Goal: Task Accomplishment & Management: Manage account settings

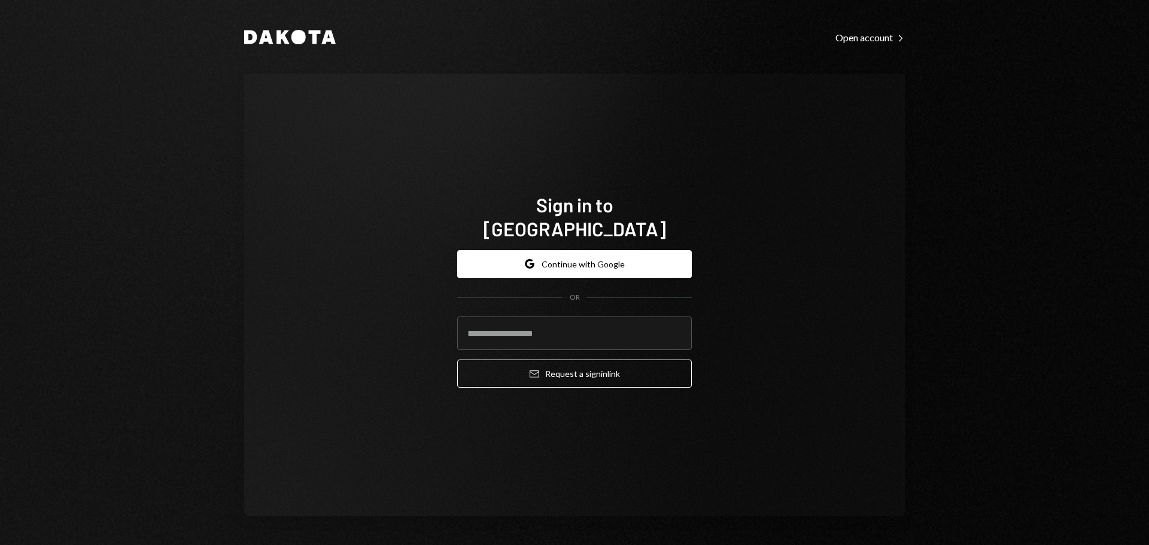
type input "**********"
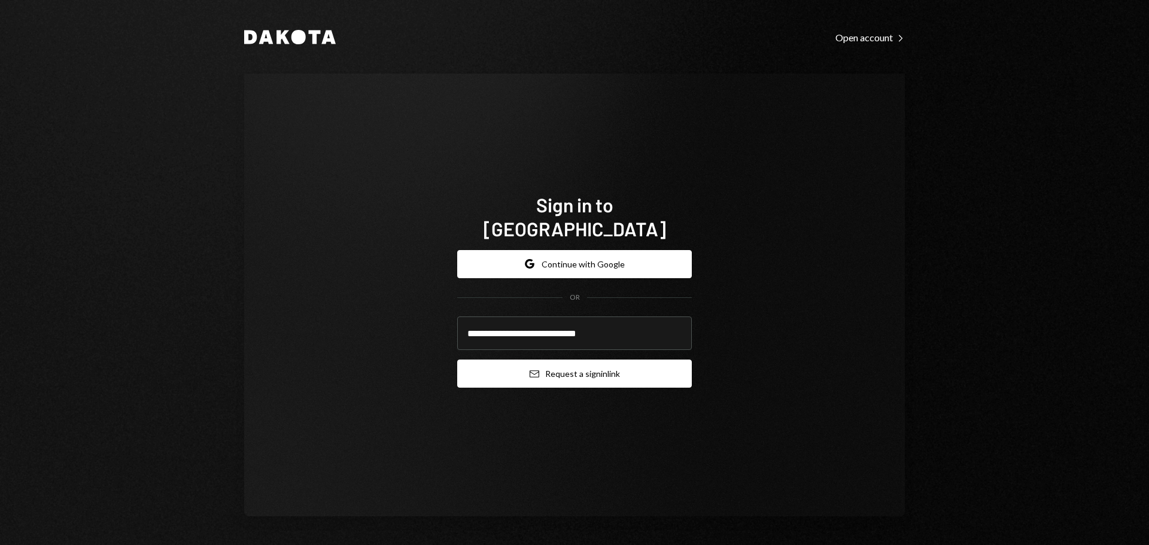
click at [519, 369] on button "Email Request a sign in link" at bounding box center [574, 374] width 235 height 28
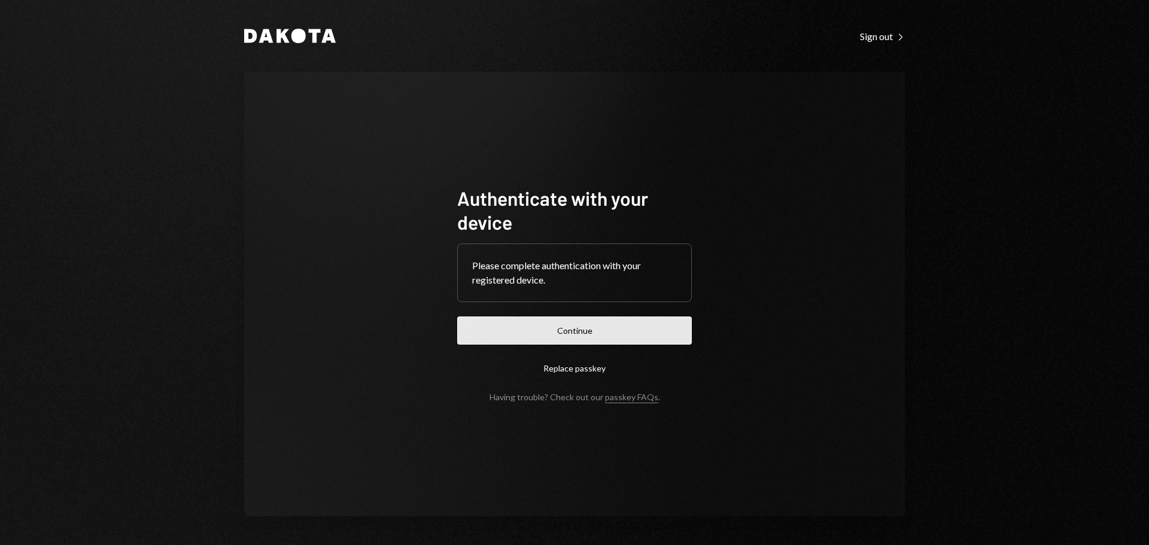
click at [586, 334] on button "Continue" at bounding box center [574, 331] width 235 height 28
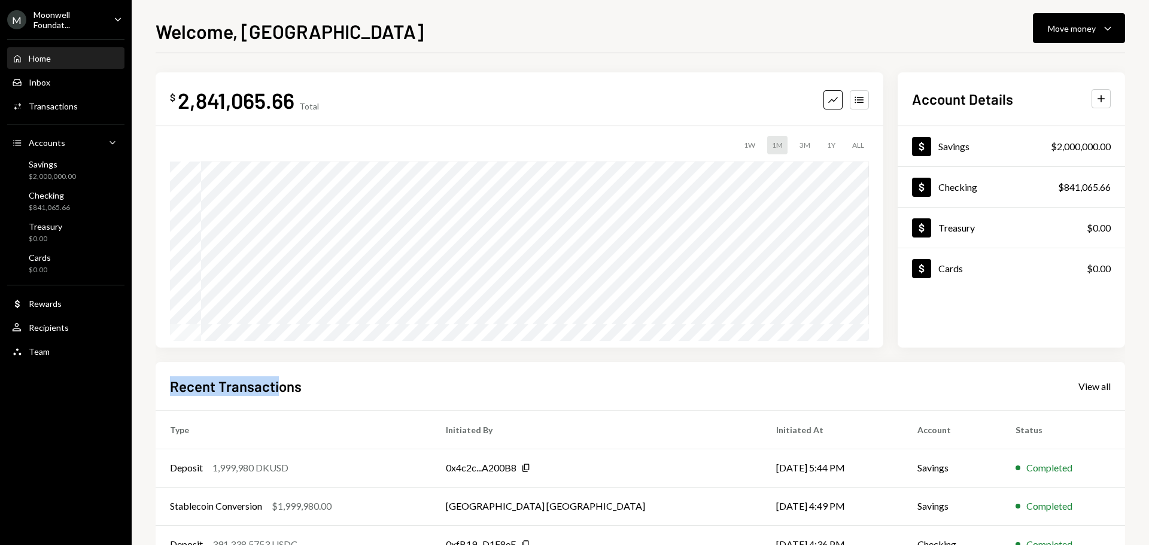
drag, startPoint x: 172, startPoint y: 385, endPoint x: 278, endPoint y: 389, distance: 106.6
click at [278, 389] on h2 "Recent Transactions" at bounding box center [236, 386] width 132 height 20
click at [264, 389] on h2 "Recent Transactions" at bounding box center [236, 386] width 132 height 20
click at [62, 19] on div "Moonwell Foundat..." at bounding box center [69, 20] width 71 height 20
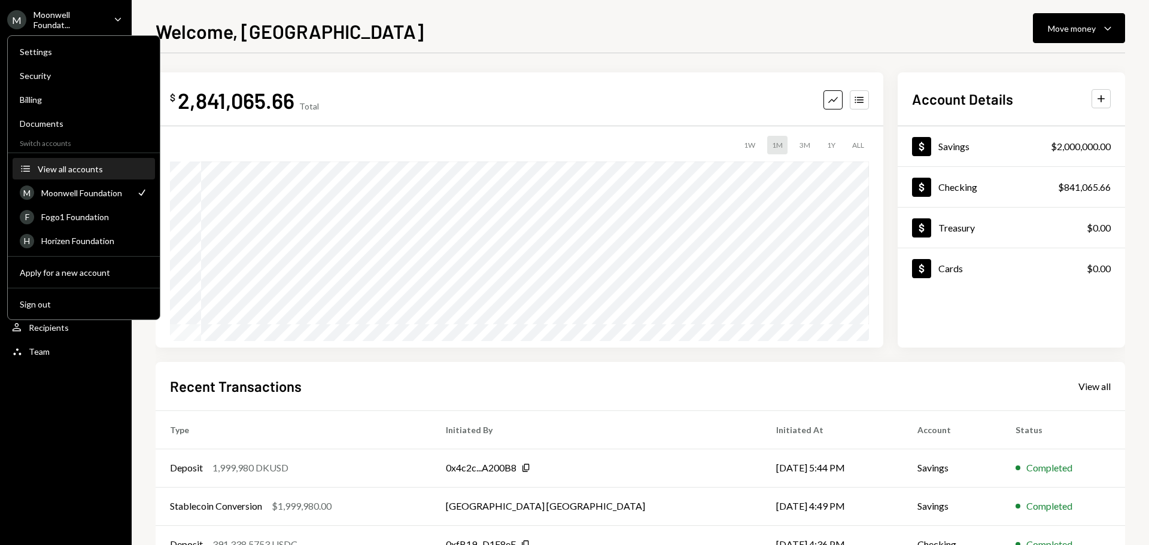
click at [89, 165] on div "View all accounts" at bounding box center [93, 169] width 110 height 10
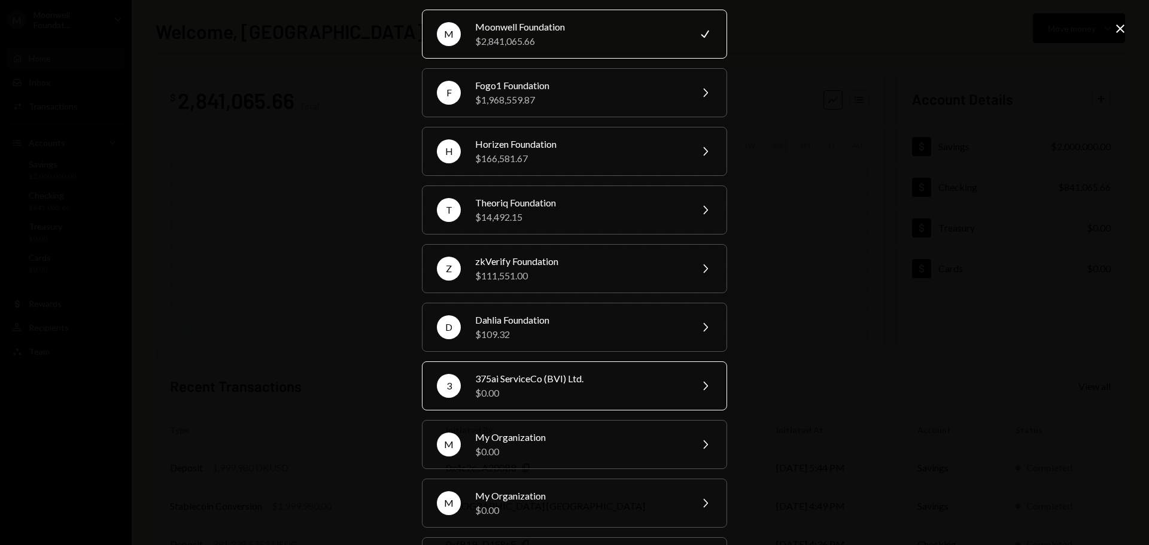
scroll to position [41, 0]
click at [532, 272] on div "$111,551.00" at bounding box center [579, 276] width 208 height 14
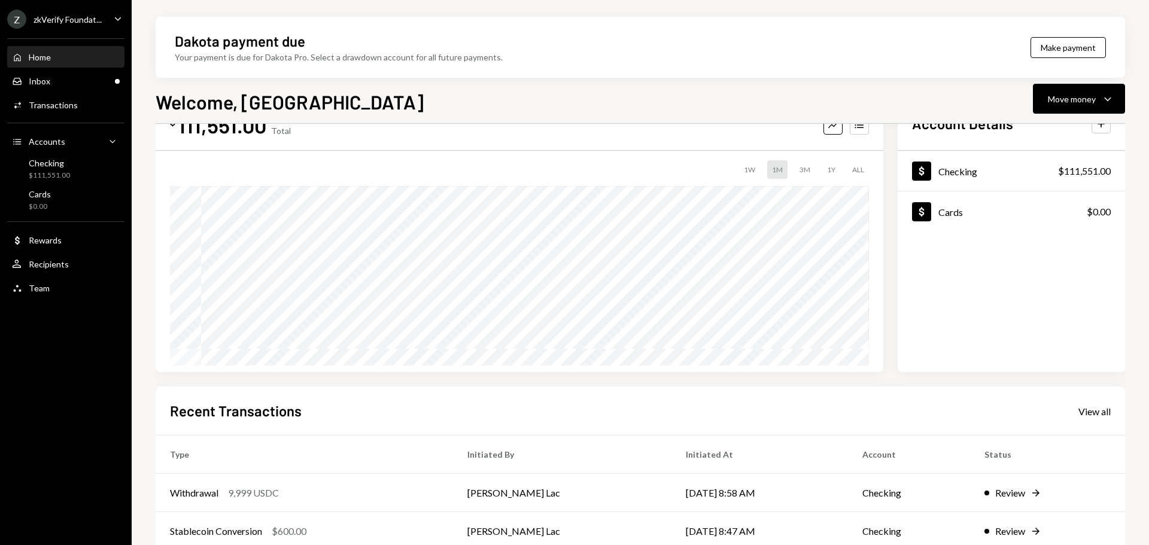
scroll to position [120, 0]
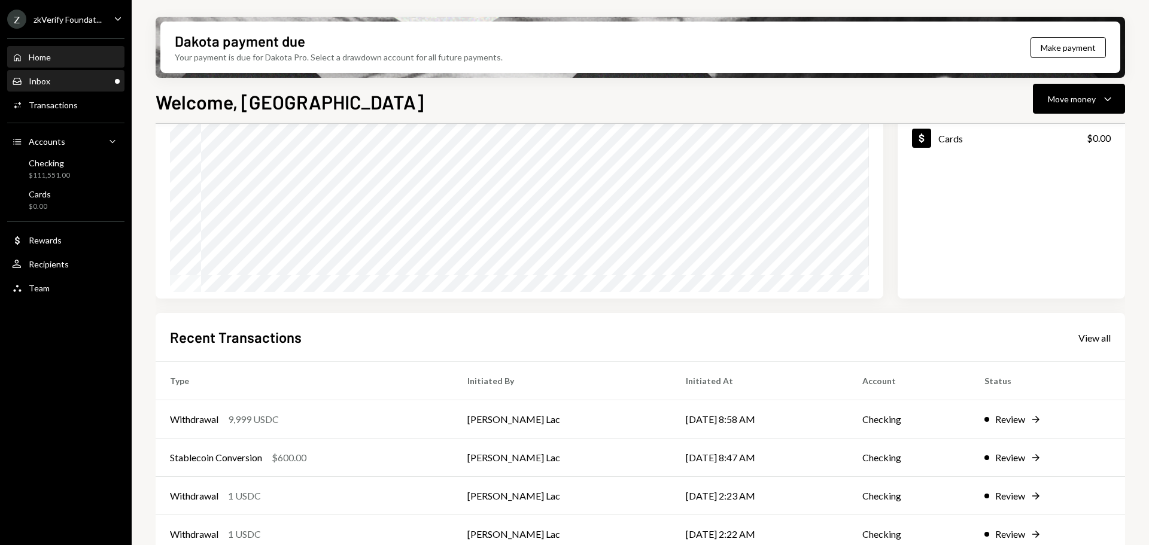
click at [67, 77] on div "Inbox Inbox" at bounding box center [66, 81] width 108 height 11
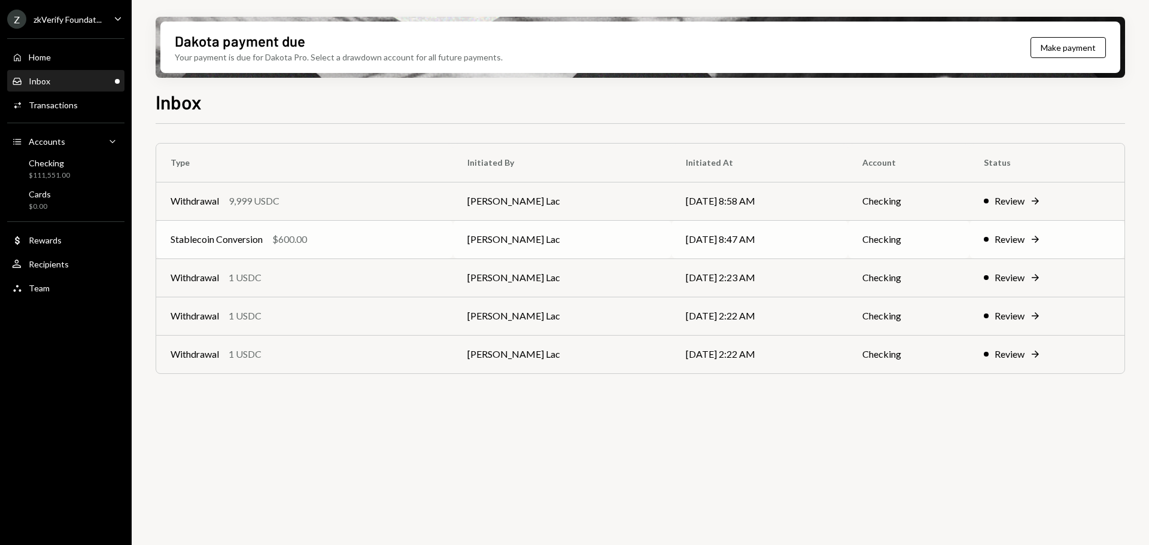
click at [360, 245] on div "Stablecoin Conversion $600.00" at bounding box center [305, 239] width 268 height 14
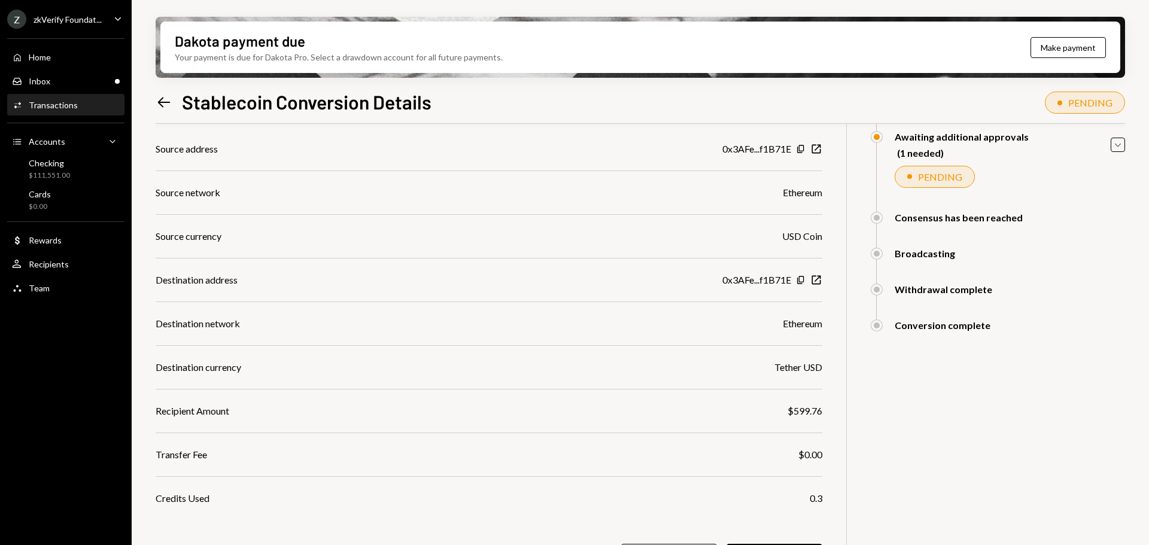
scroll to position [157, 0]
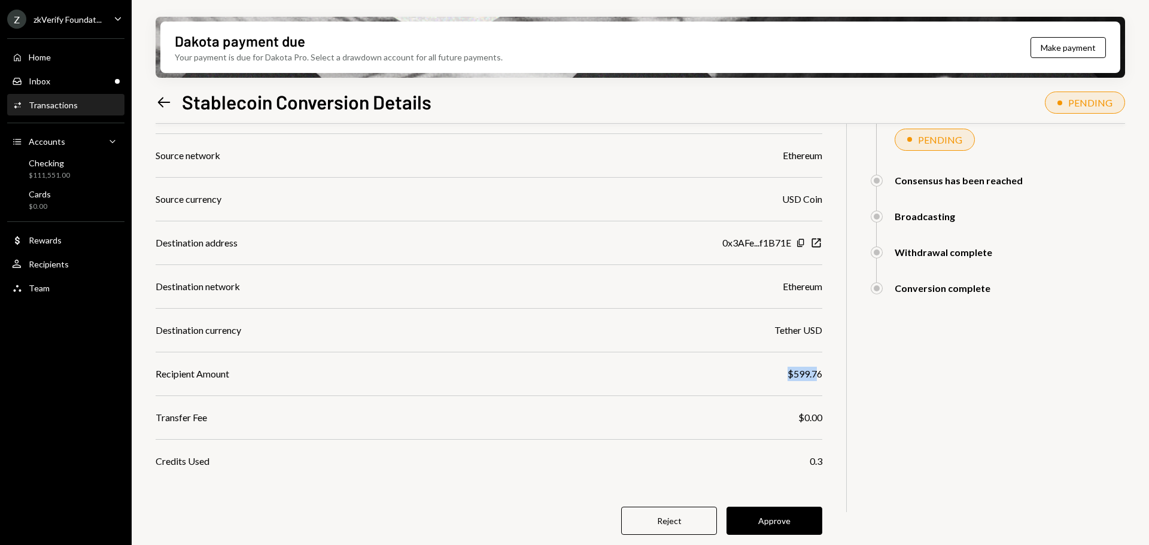
drag, startPoint x: 789, startPoint y: 378, endPoint x: 819, endPoint y: 374, distance: 30.1
click at [819, 374] on div "$599.76" at bounding box center [804, 374] width 35 height 14
click at [728, 461] on div "Credits Used 0.3" at bounding box center [489, 461] width 667 height 14
click at [759, 522] on button "Approve" at bounding box center [774, 521] width 96 height 28
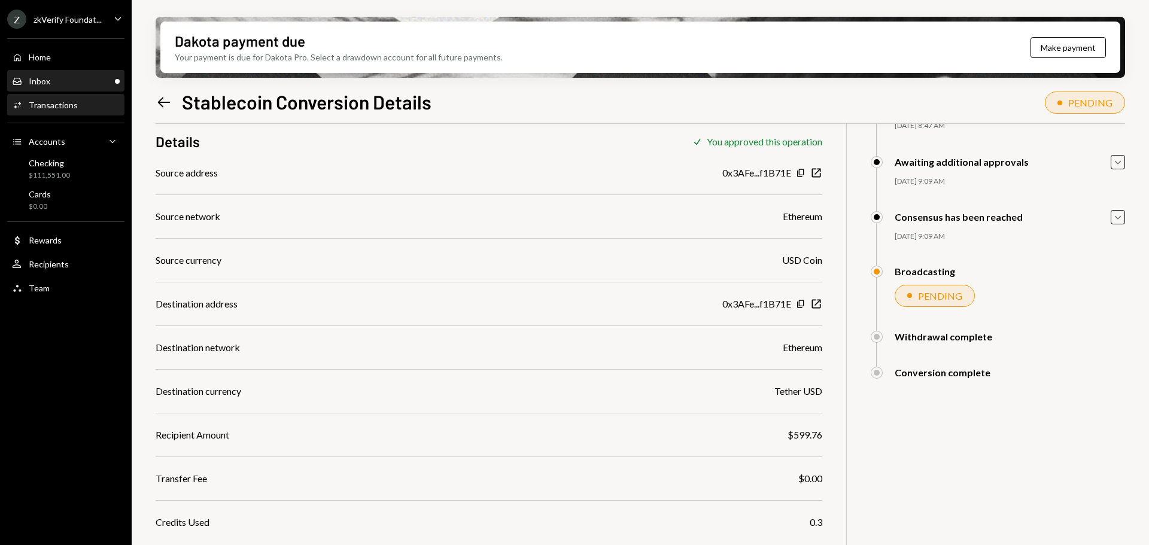
click at [71, 79] on div "Inbox Inbox" at bounding box center [66, 81] width 108 height 11
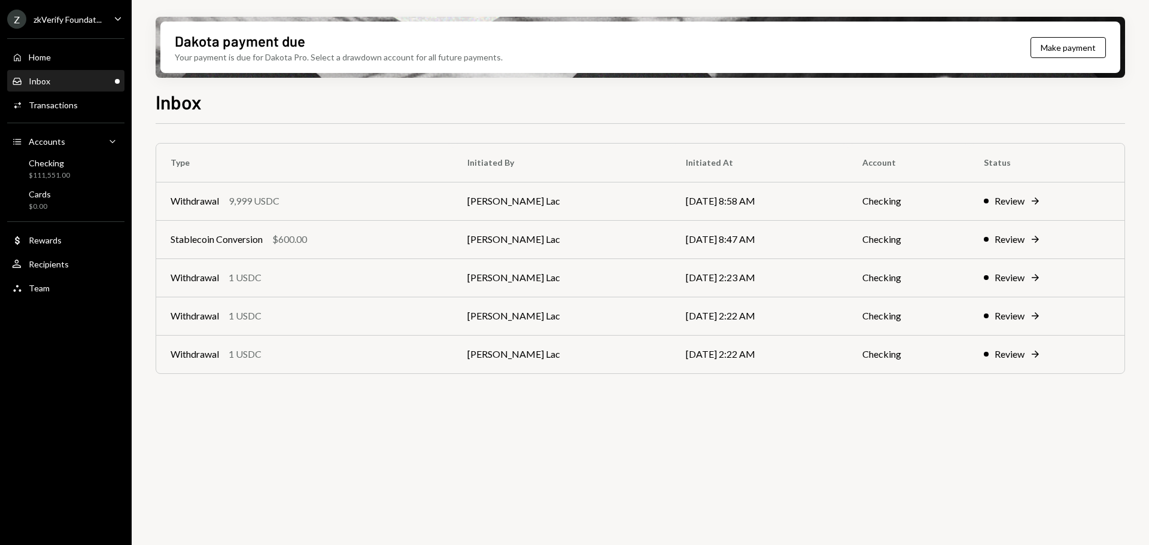
click at [330, 465] on div "Type Initiated By Initiated At Account Status Withdrawal 9,999 USDC Harrison La…" at bounding box center [640, 341] width 969 height 435
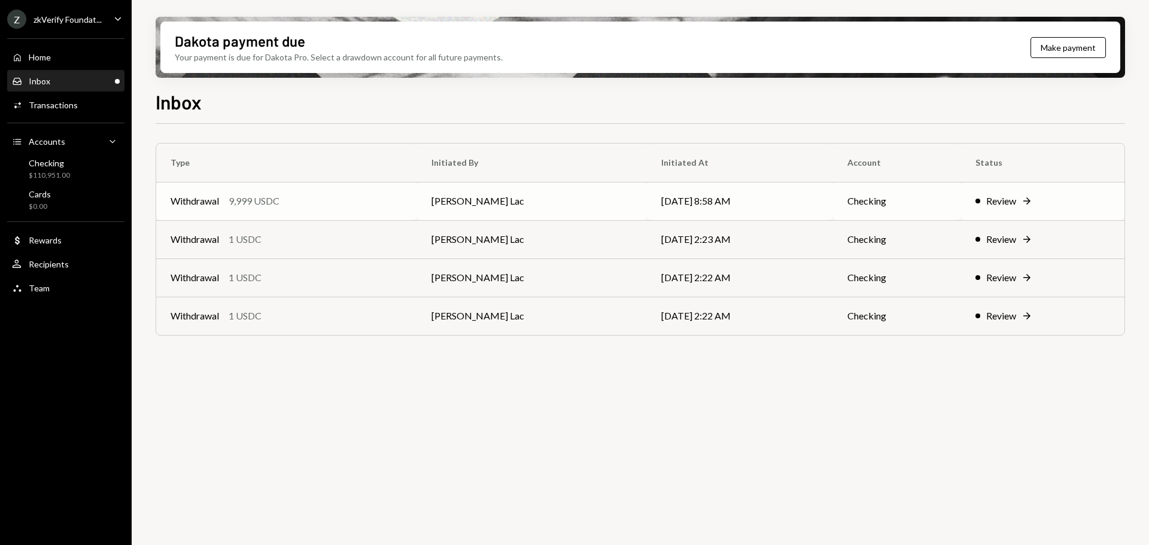
click at [377, 218] on td "Withdrawal 9,999 USDC" at bounding box center [286, 201] width 261 height 38
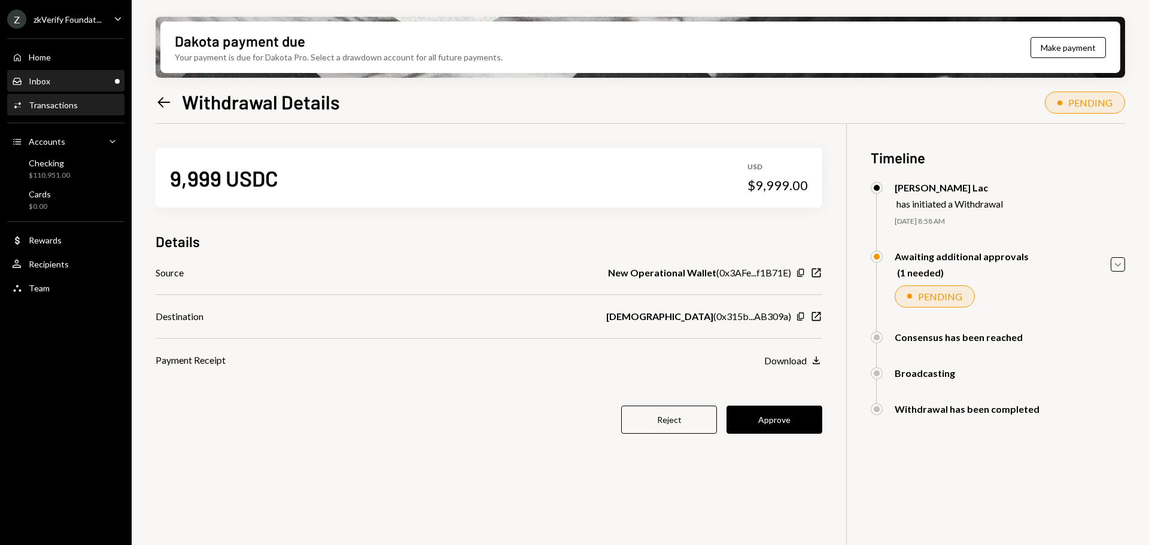
click at [81, 82] on div "Inbox Inbox" at bounding box center [66, 81] width 108 height 11
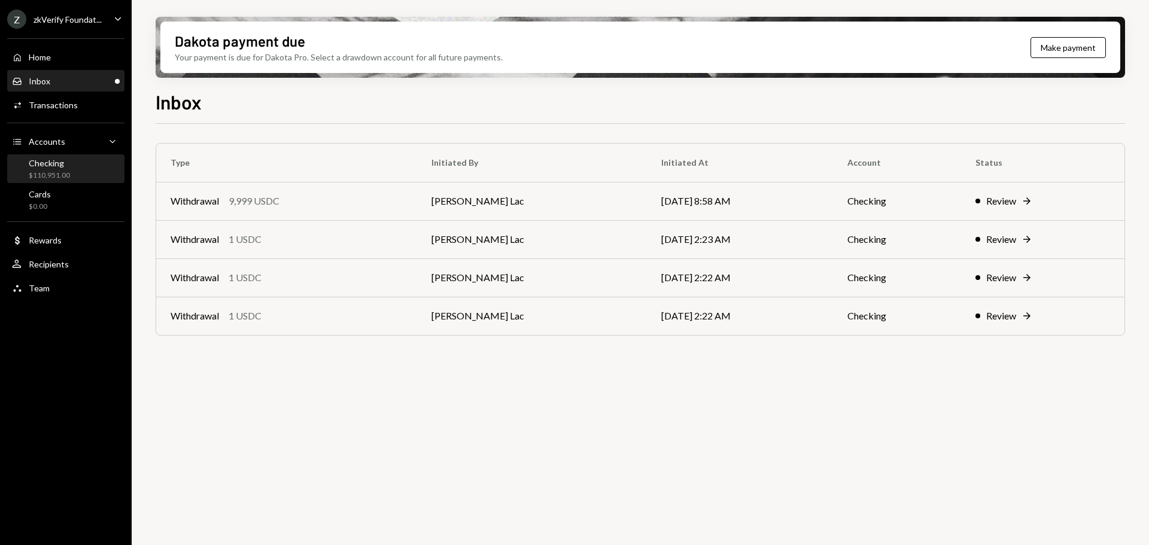
click at [45, 172] on div "$110,951.00" at bounding box center [49, 176] width 41 height 10
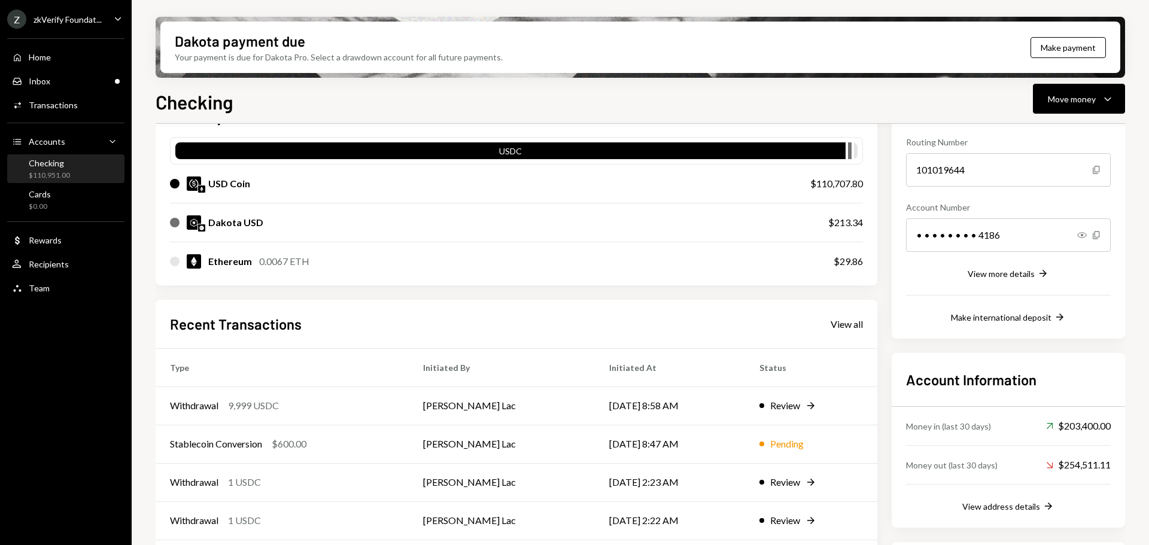
scroll to position [120, 0]
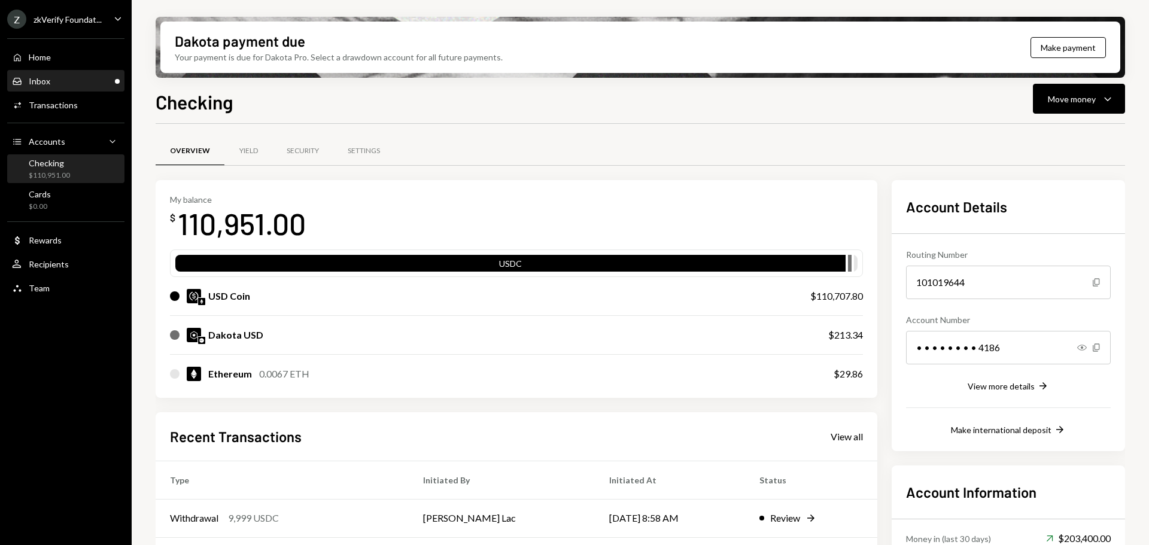
click at [36, 81] on div "Inbox" at bounding box center [40, 81] width 22 height 10
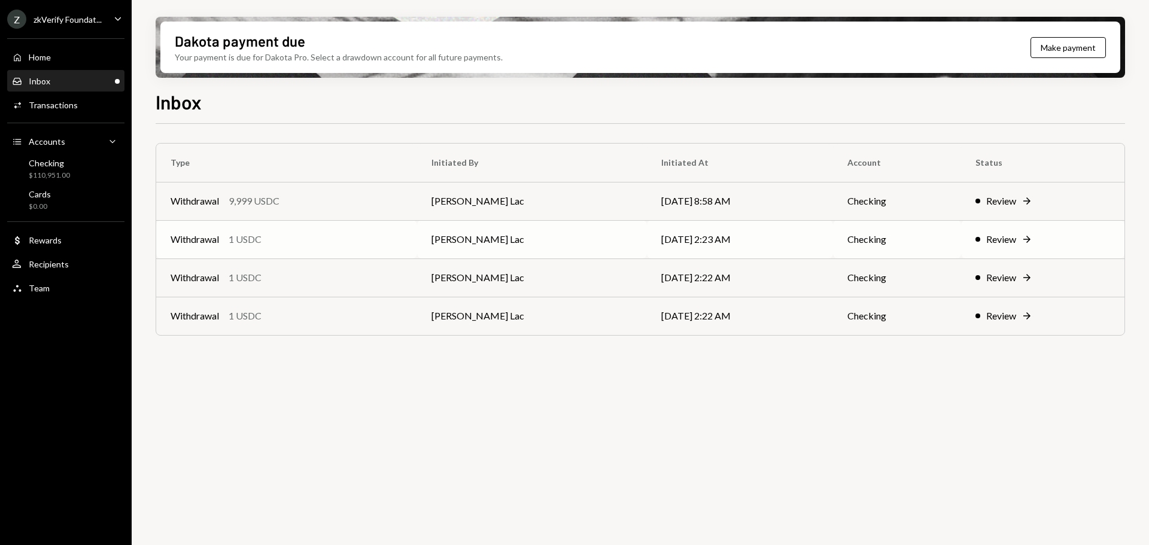
click at [309, 242] on div "Withdrawal 1 USDC" at bounding box center [287, 239] width 232 height 14
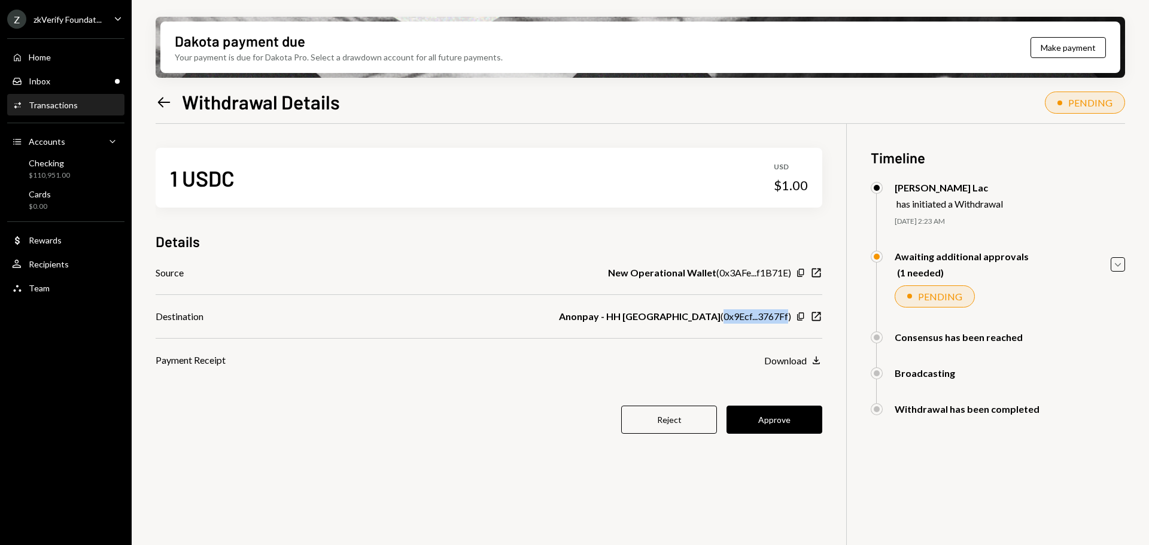
drag, startPoint x: 725, startPoint y: 317, endPoint x: 789, endPoint y: 317, distance: 63.4
click at [789, 317] on div "Anonpay - HH Vietnam ( 0x9Ecf...3767Ff )" at bounding box center [675, 316] width 232 height 14
click at [752, 420] on button "Approve" at bounding box center [774, 420] width 96 height 28
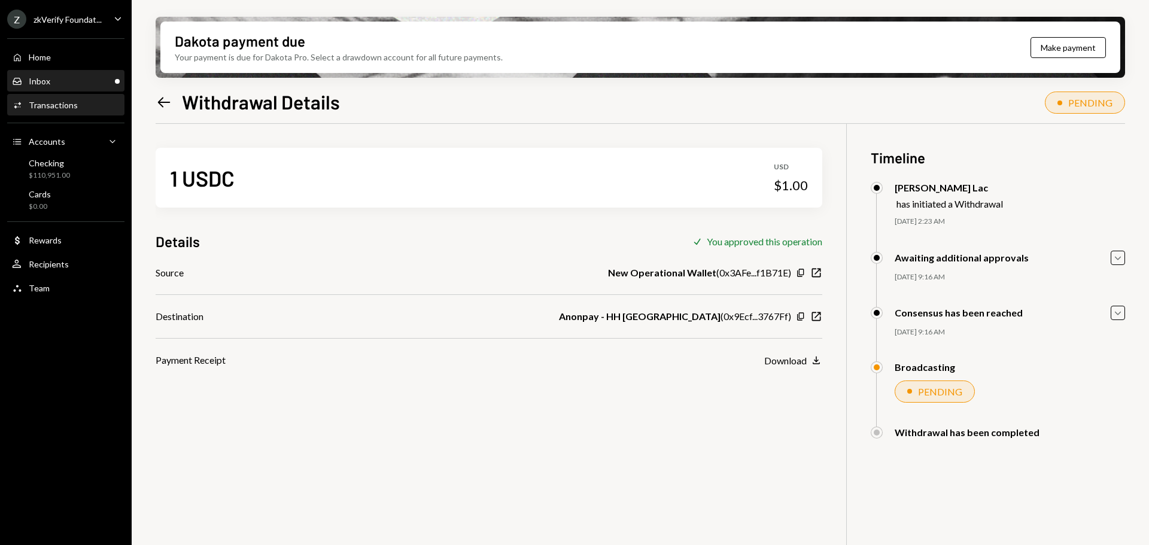
click at [41, 87] on div "Inbox Inbox" at bounding box center [66, 81] width 108 height 20
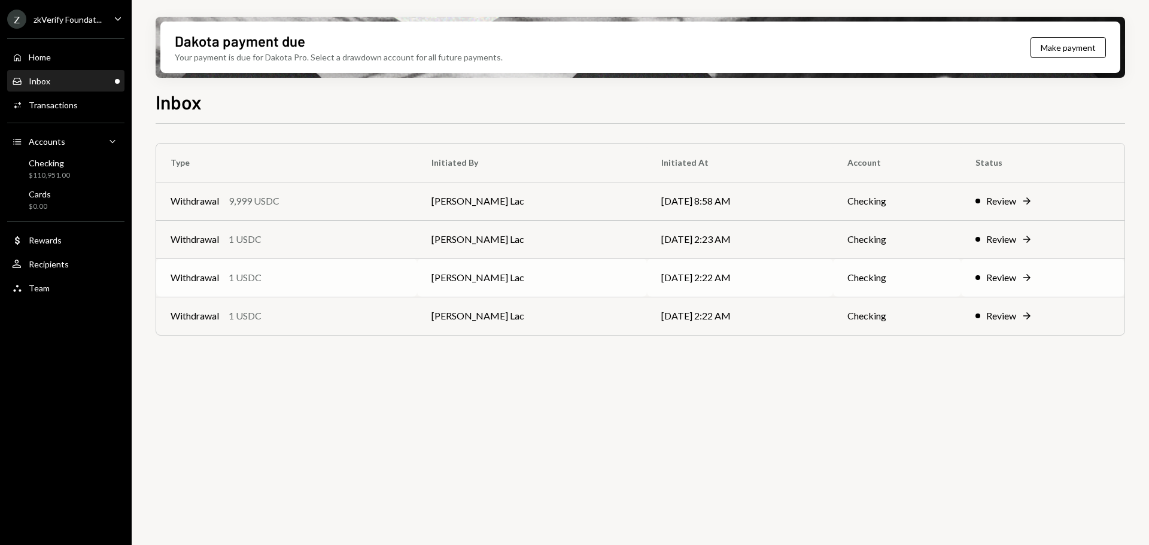
click at [403, 272] on div "Withdrawal 1 USDC" at bounding box center [287, 277] width 232 height 14
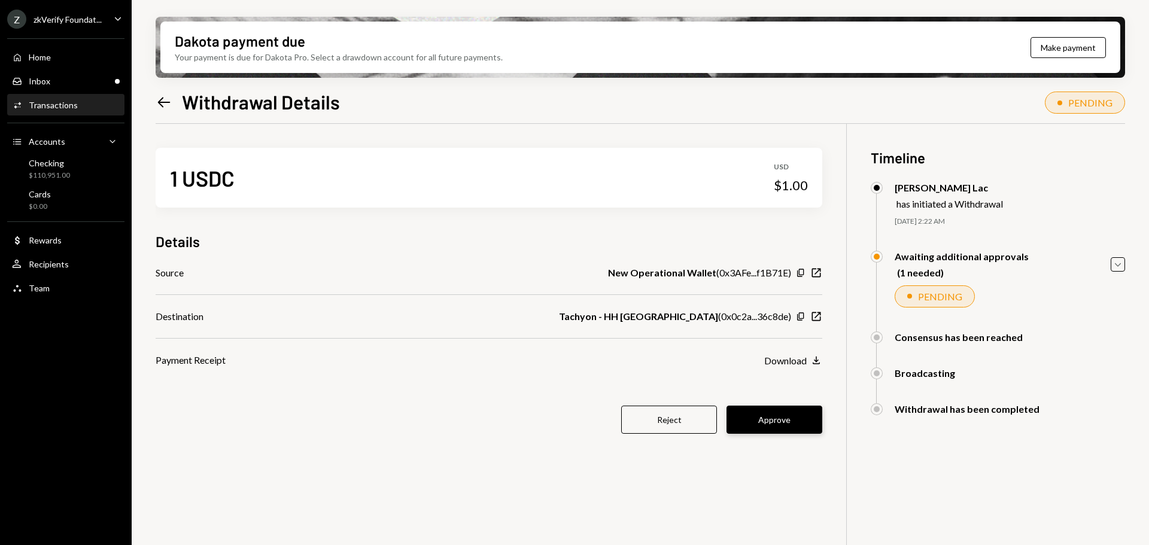
click at [776, 423] on button "Approve" at bounding box center [774, 420] width 96 height 28
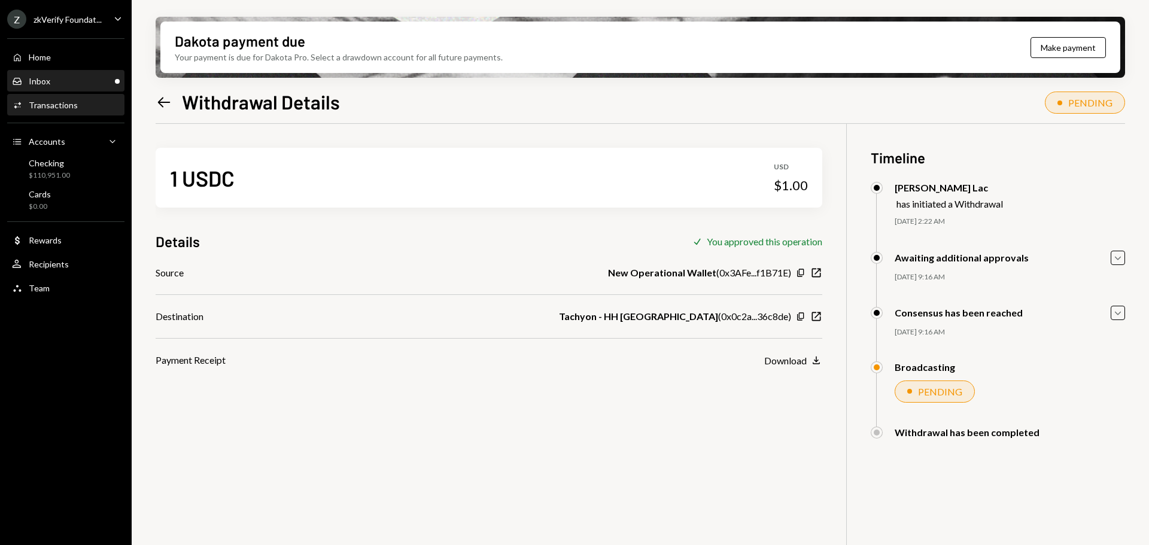
click at [49, 74] on div "Inbox Inbox" at bounding box center [66, 81] width 108 height 20
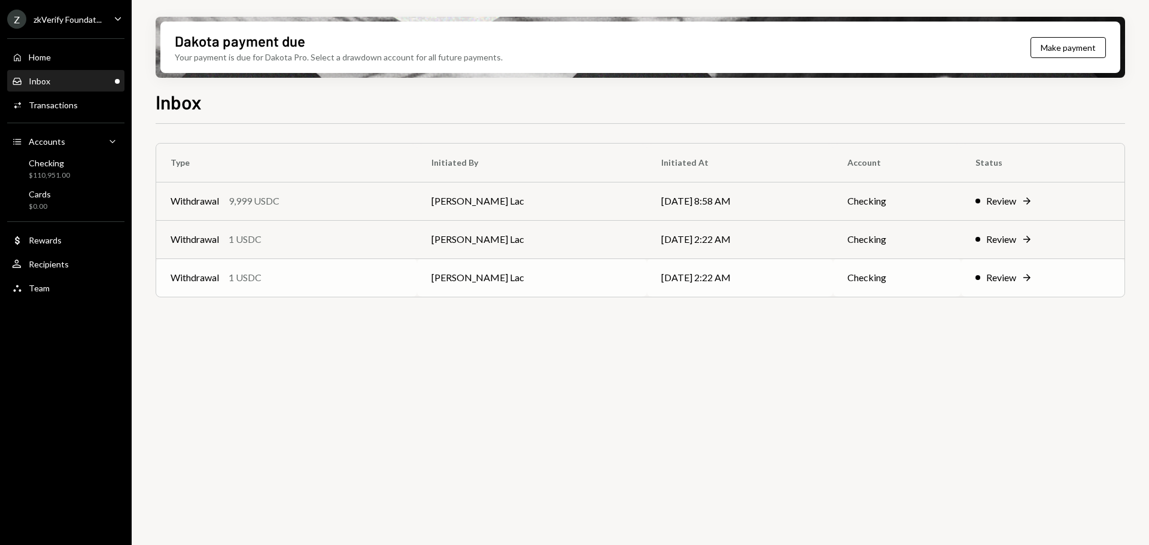
click at [270, 278] on div "Withdrawal 1 USDC" at bounding box center [287, 277] width 232 height 14
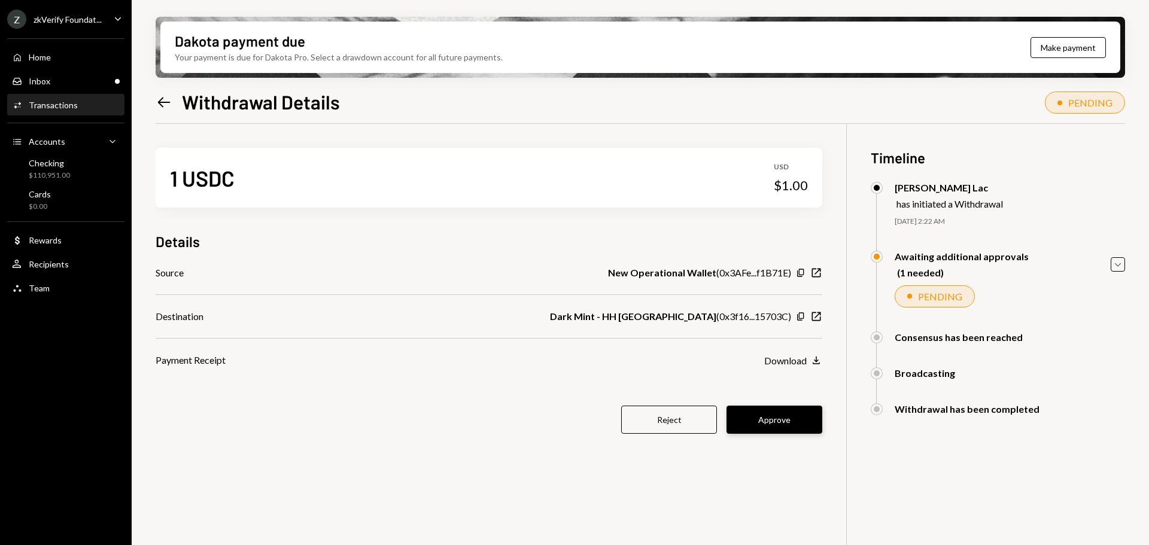
click at [788, 421] on button "Approve" at bounding box center [774, 420] width 96 height 28
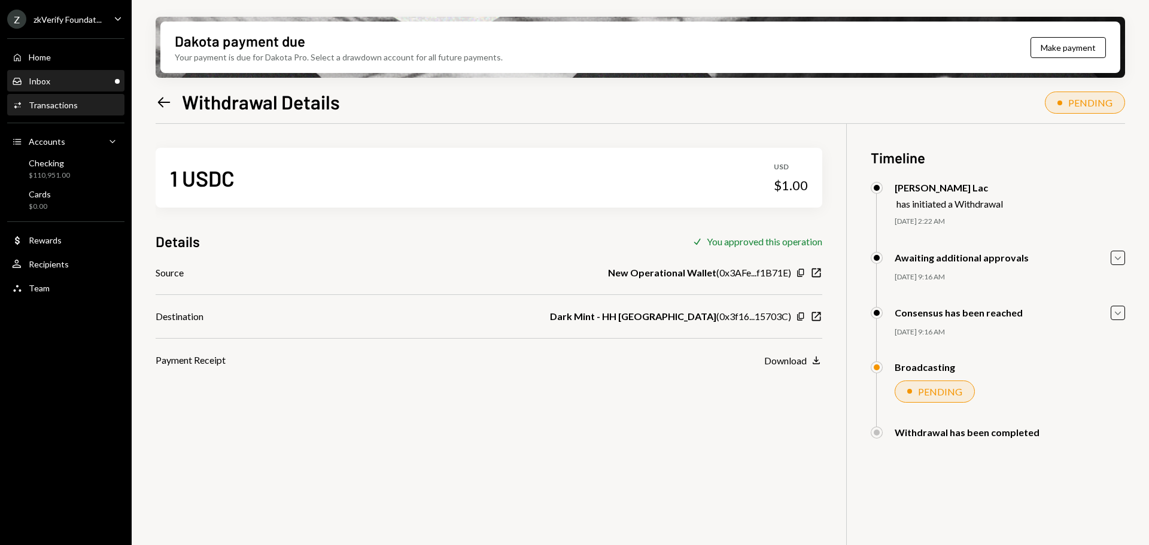
click at [68, 81] on div "Inbox Inbox" at bounding box center [66, 81] width 108 height 11
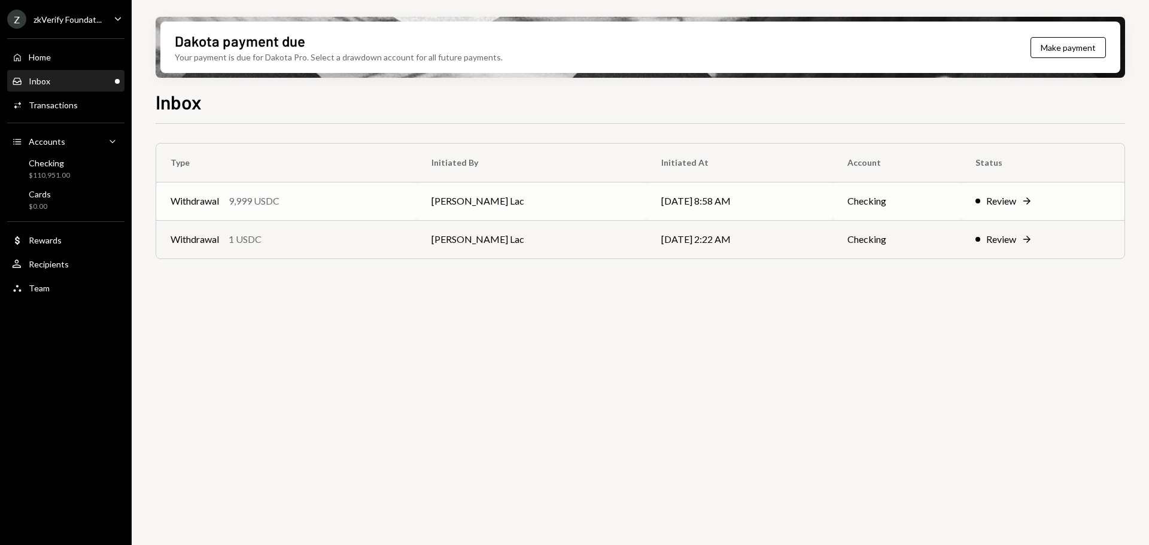
click at [894, 203] on td "Checking" at bounding box center [897, 201] width 128 height 38
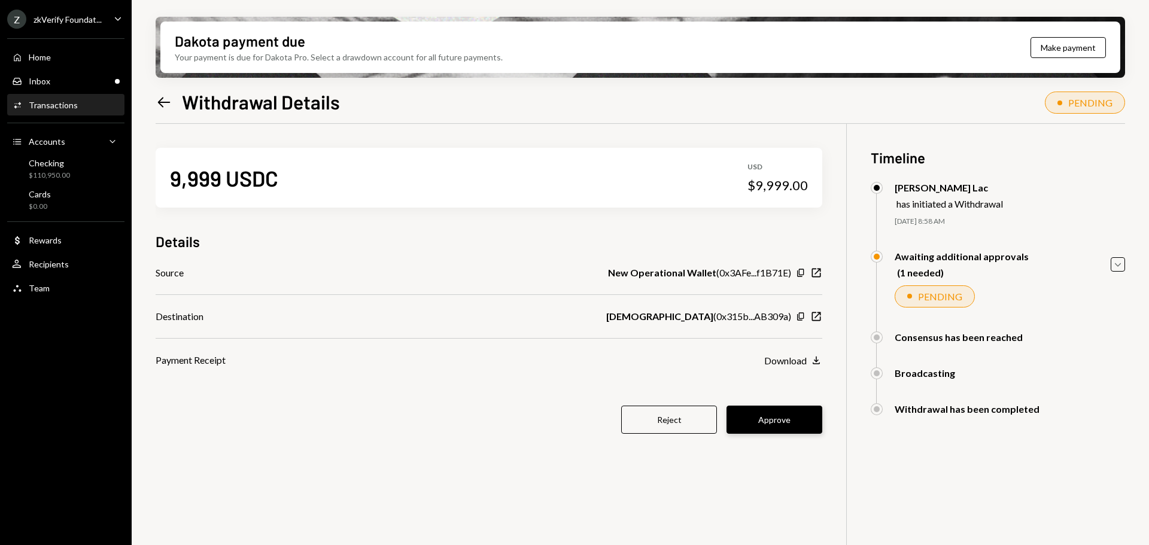
click at [758, 427] on button "Approve" at bounding box center [774, 420] width 96 height 28
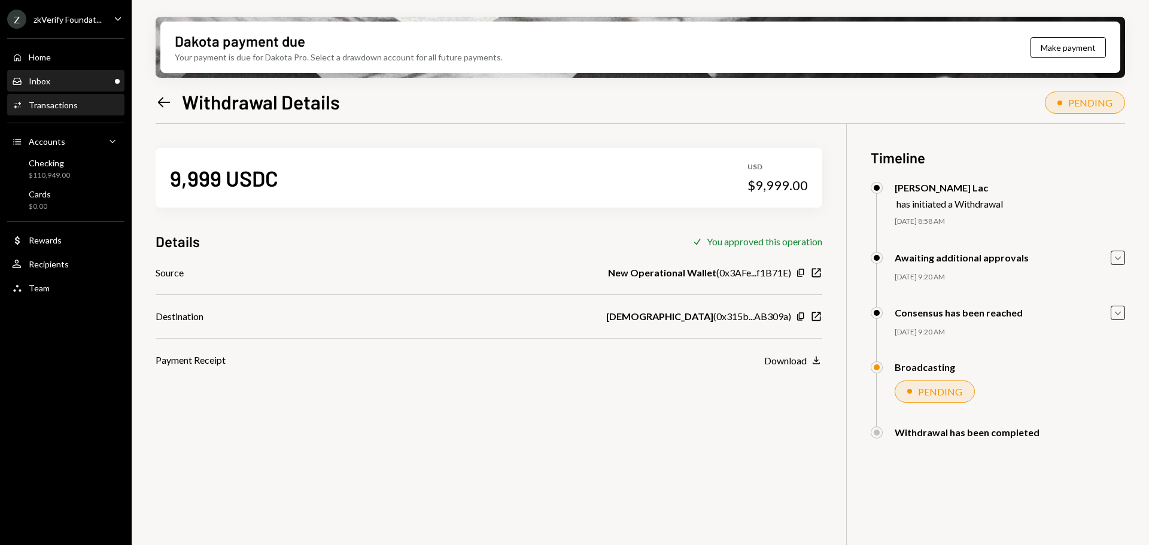
click at [60, 84] on div "Inbox Inbox" at bounding box center [66, 81] width 108 height 11
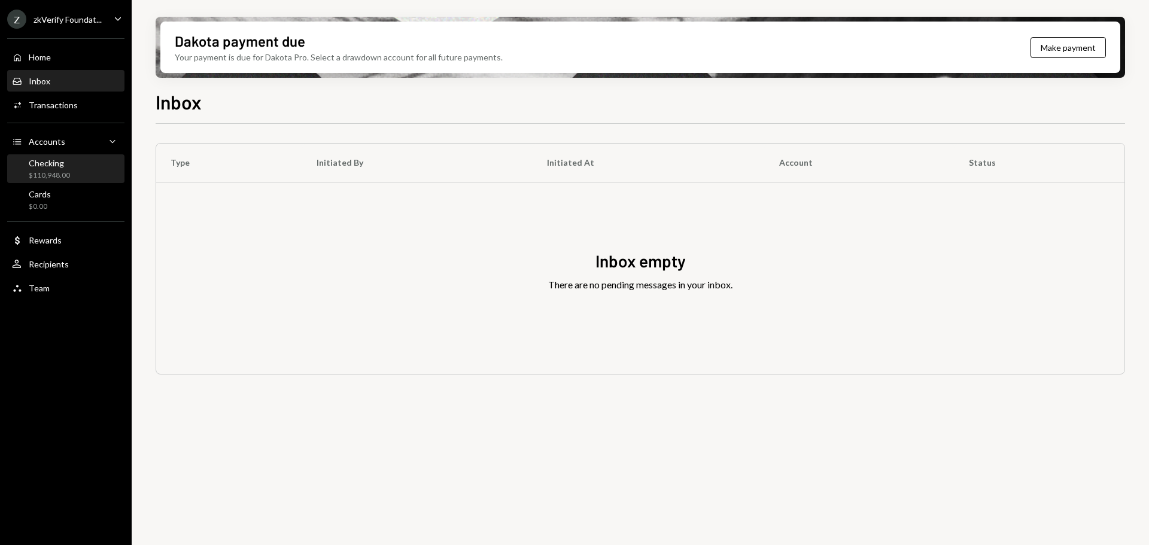
click at [70, 170] on div "Checking $110,948.00" at bounding box center [66, 169] width 108 height 23
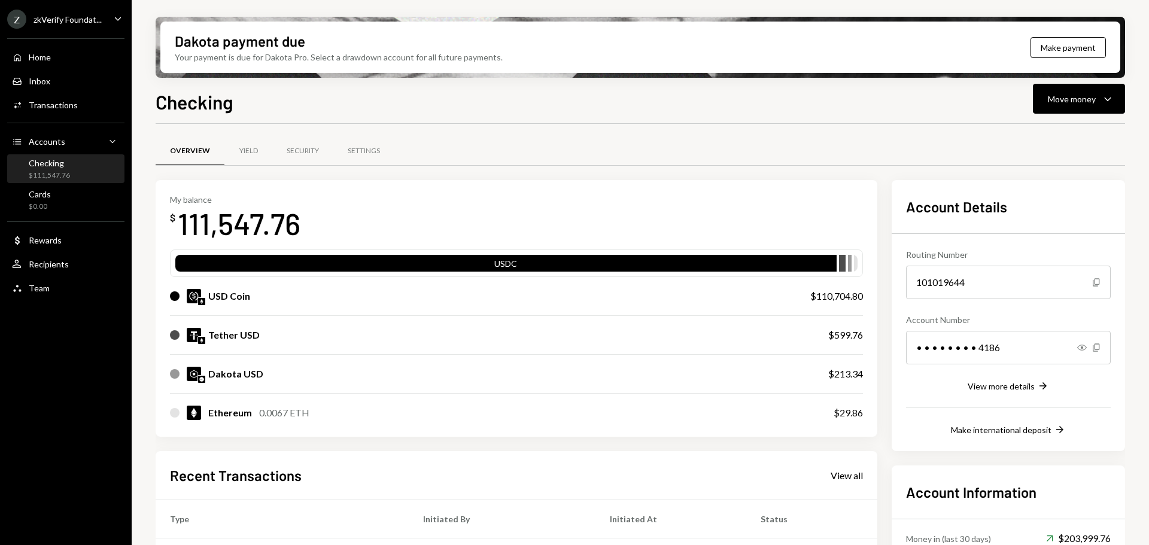
click at [92, 17] on div "zkVerify Foundat..." at bounding box center [68, 19] width 68 height 10
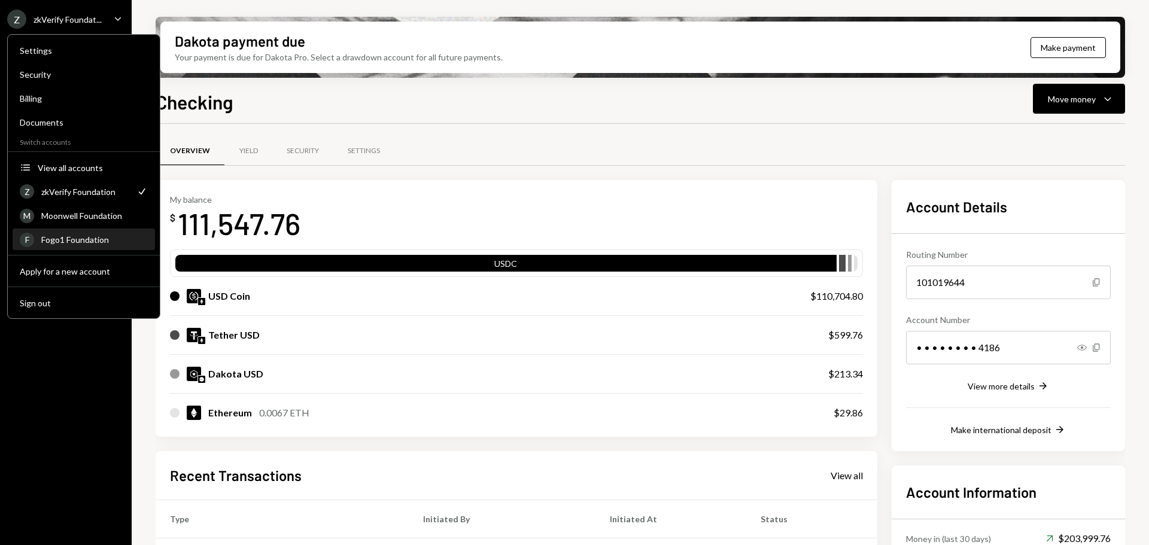
click at [64, 242] on div "Fogo1 Foundation" at bounding box center [94, 240] width 107 height 10
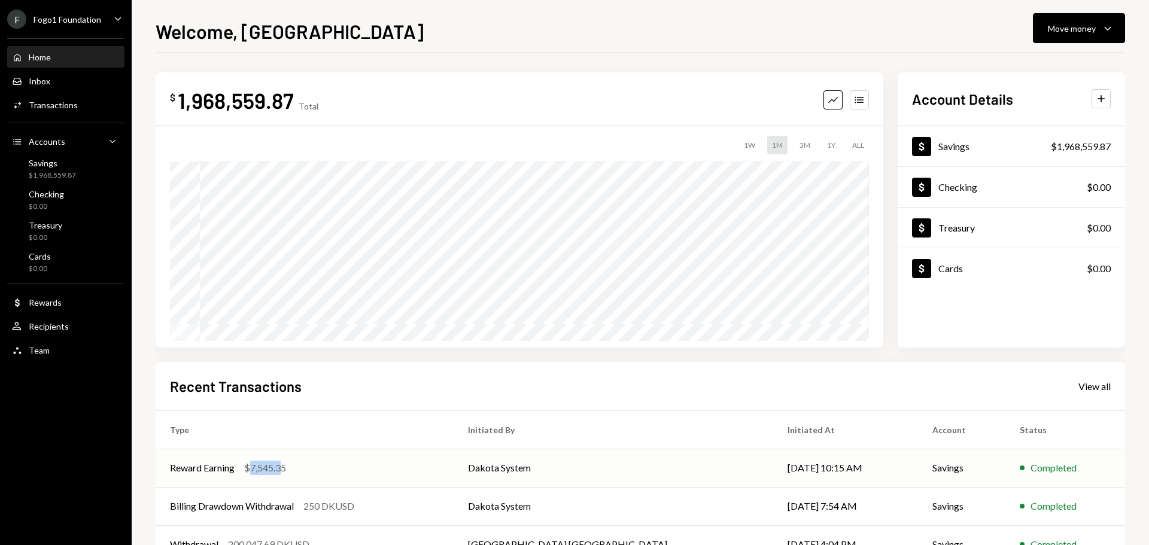
drag, startPoint x: 250, startPoint y: 472, endPoint x: 283, endPoint y: 472, distance: 32.9
click at [283, 472] on div "$7,545.35" at bounding box center [265, 468] width 42 height 14
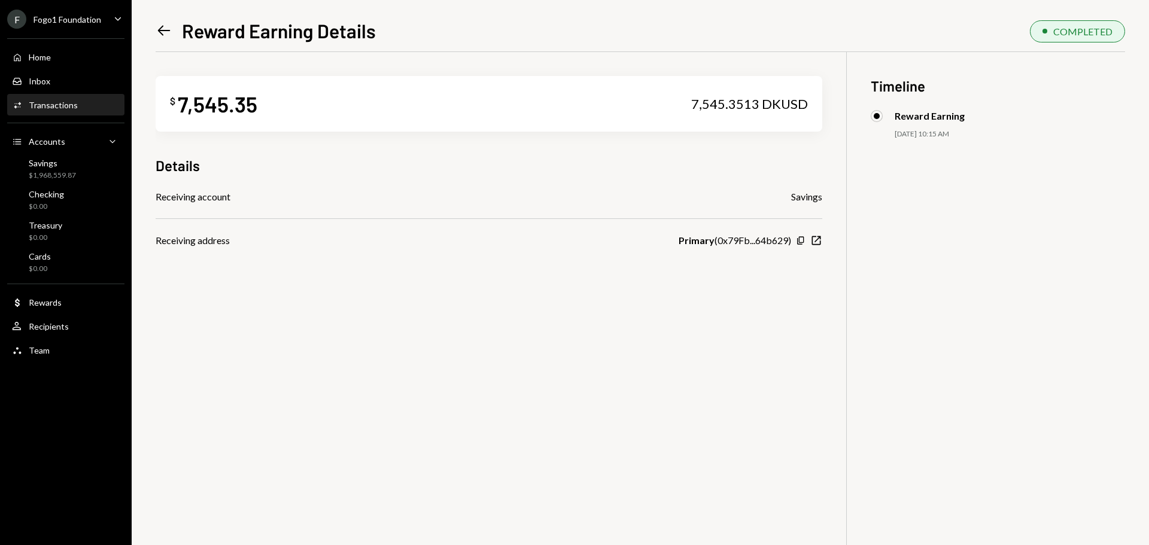
click at [162, 31] on icon at bounding box center [164, 31] width 13 height 10
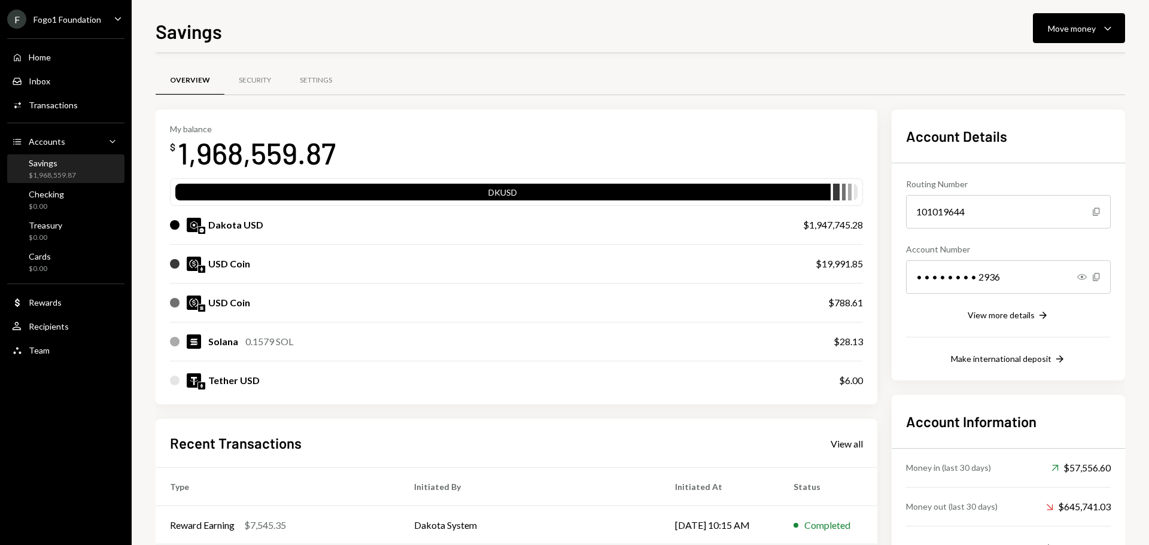
scroll to position [60, 0]
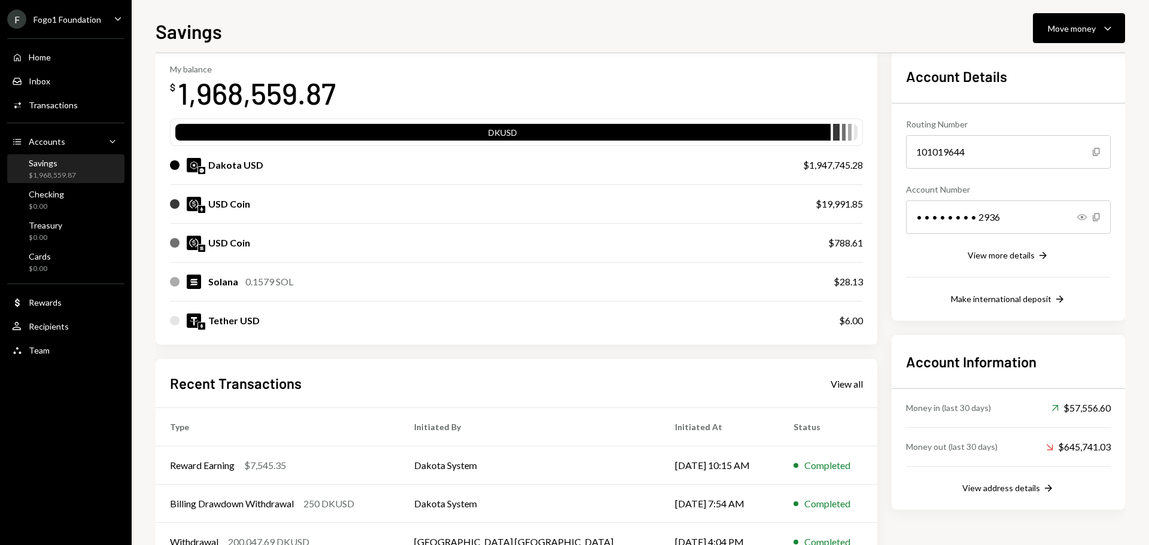
click at [903, 529] on div "Account Details Routing Number [FINANCIAL_ID] Copy Account Number • • • • • • •…" at bounding box center [1008, 344] width 233 height 588
drag, startPoint x: 512, startPoint y: 439, endPoint x: 533, endPoint y: 369, distance: 73.6
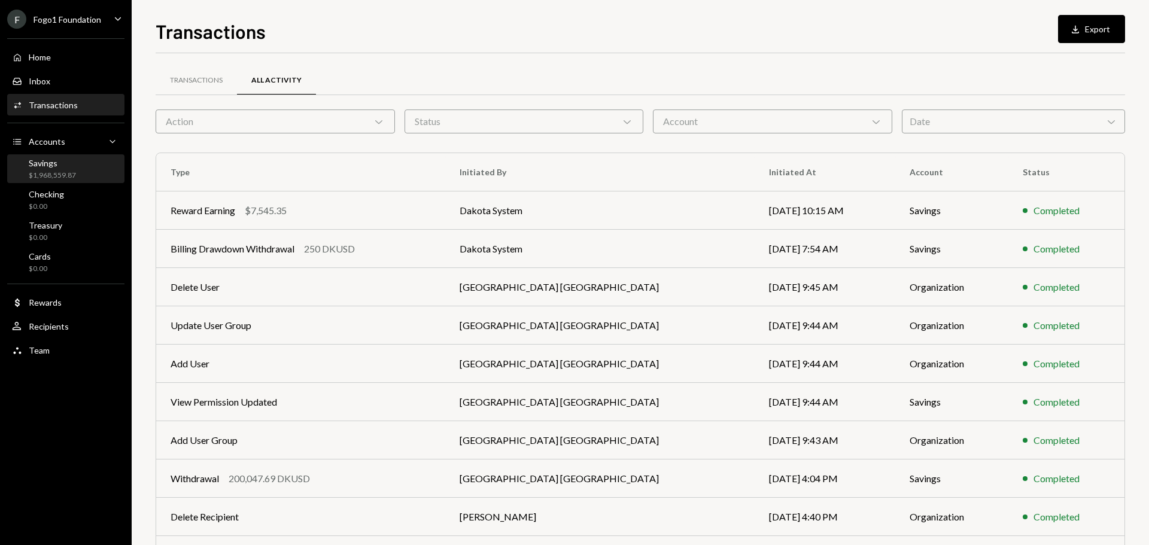
click at [66, 177] on div "$1,968,559.87" at bounding box center [52, 176] width 47 height 10
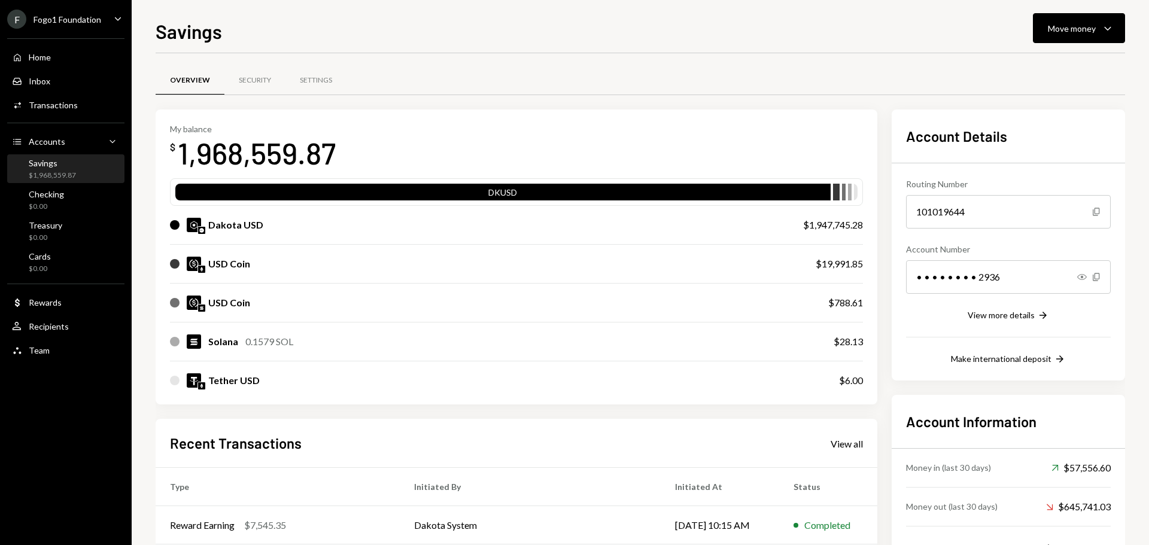
click at [63, 175] on div "$1,968,559.87" at bounding box center [52, 176] width 47 height 10
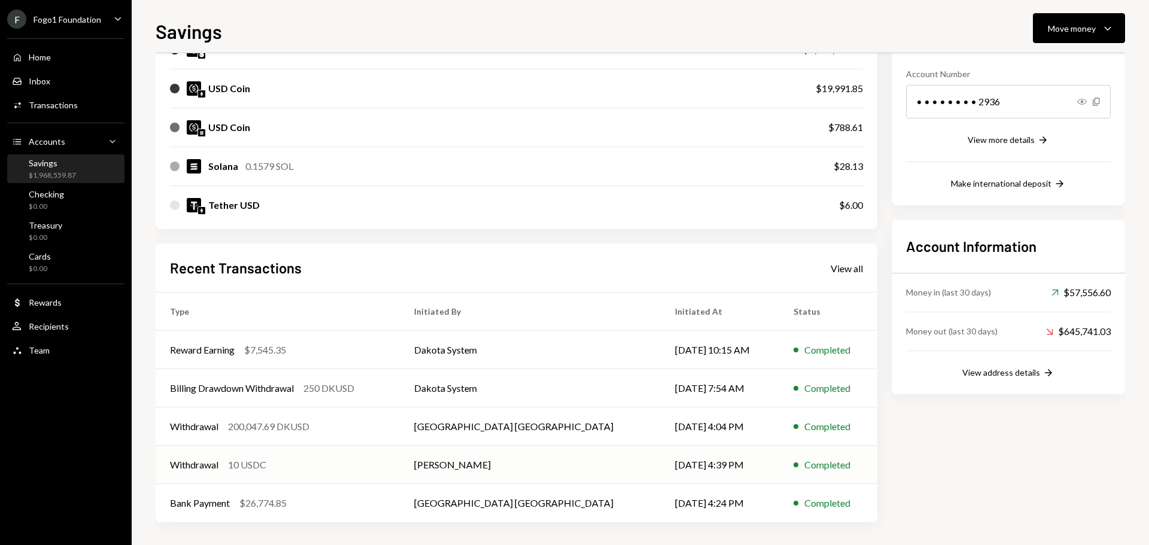
scroll to position [177, 0]
click at [77, 24] on div "Fogo1 Foundation" at bounding box center [68, 19] width 68 height 10
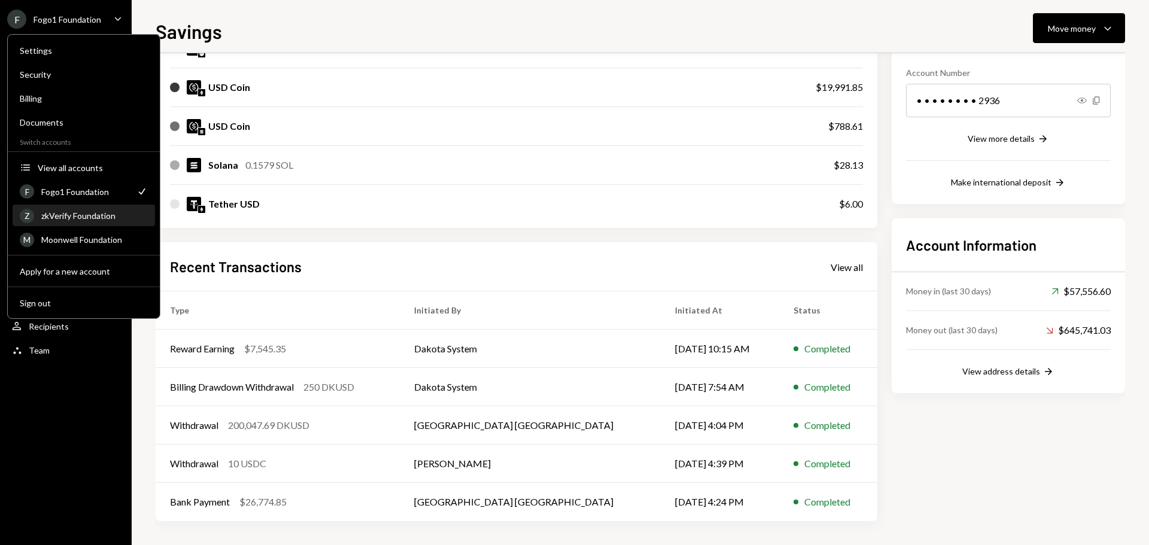
click at [70, 220] on div "zkVerify Foundation" at bounding box center [94, 216] width 107 height 10
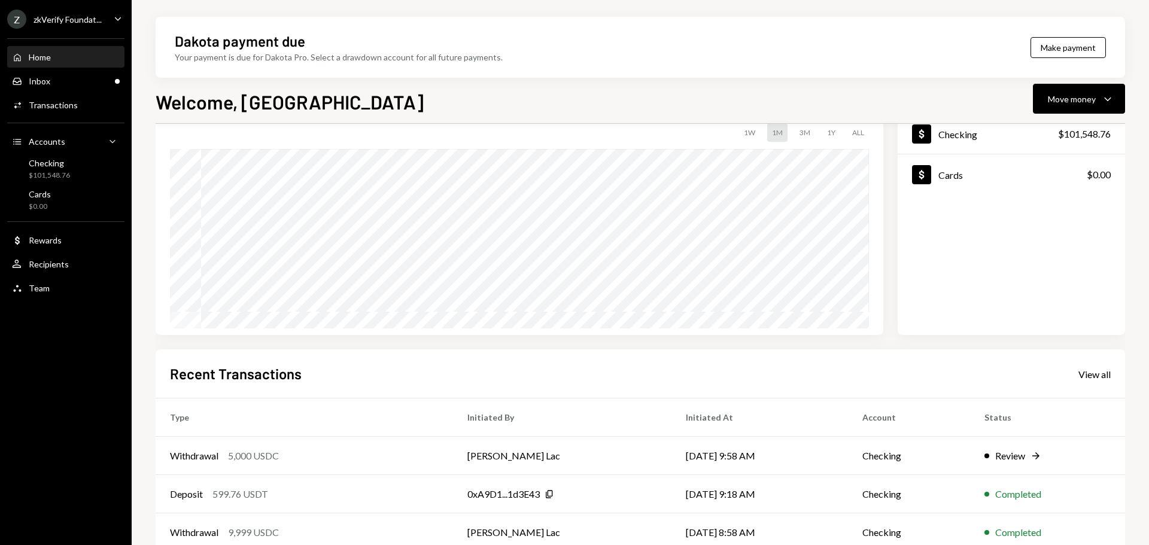
scroll to position [177, 0]
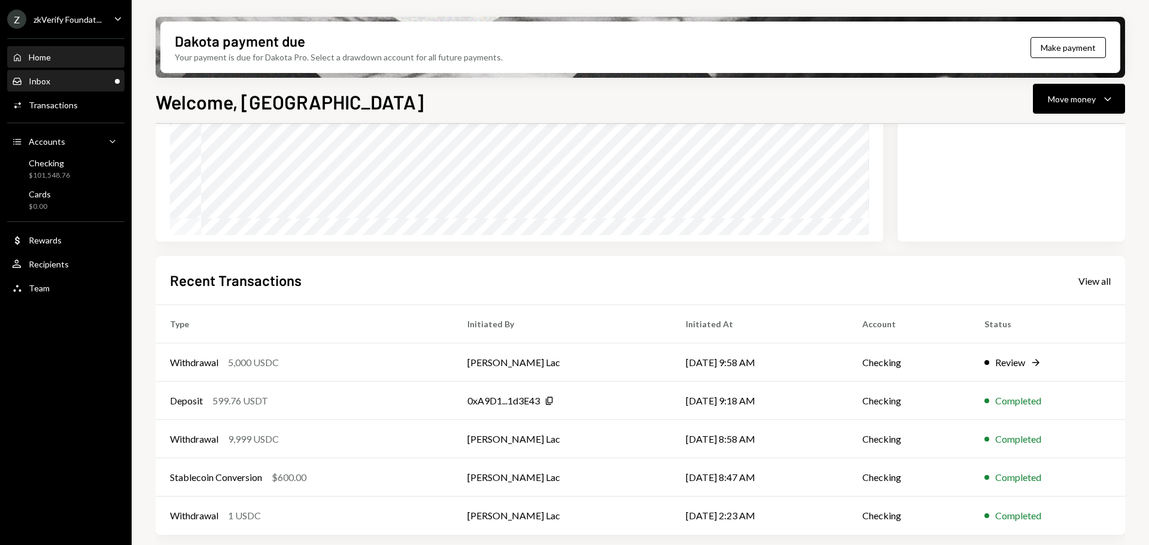
click at [81, 78] on div "Inbox Inbox" at bounding box center [66, 81] width 108 height 11
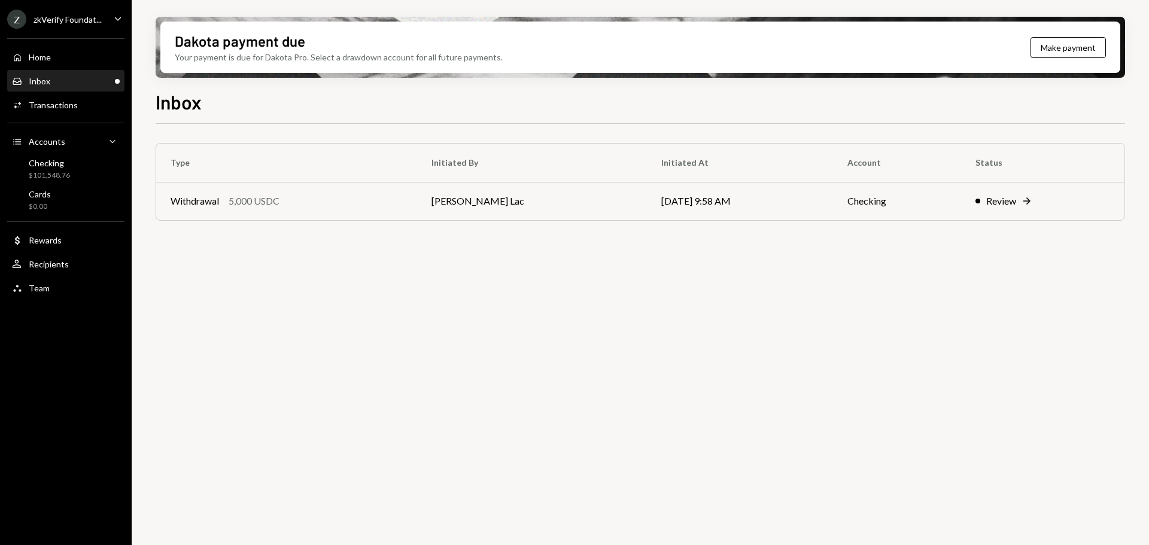
click at [291, 180] on th "Type" at bounding box center [286, 163] width 261 height 38
click at [293, 207] on div "Withdrawal 5,000 USDC" at bounding box center [287, 201] width 232 height 14
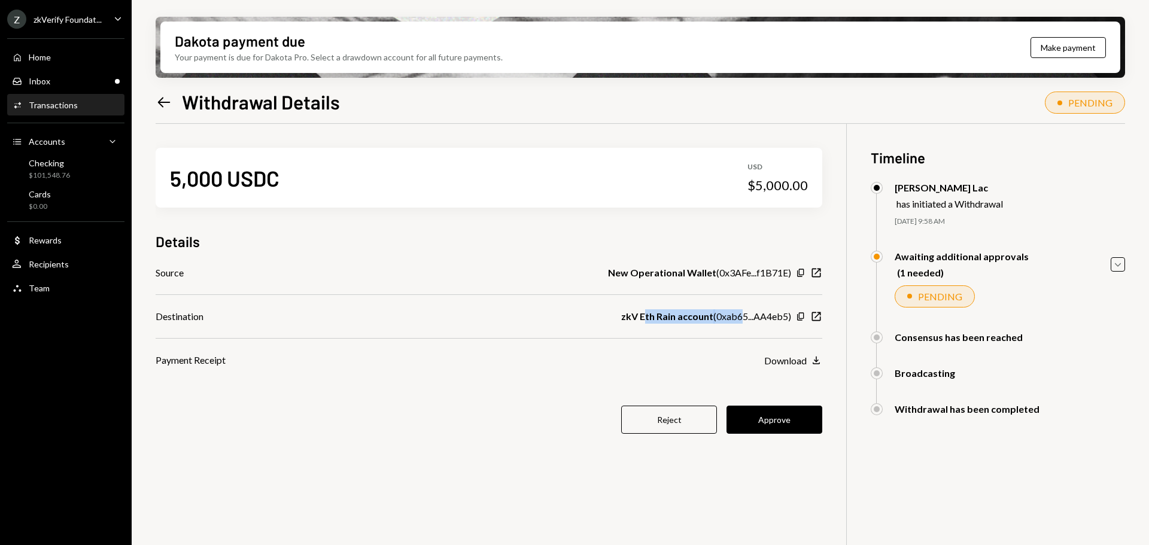
drag, startPoint x: 646, startPoint y: 315, endPoint x: 740, endPoint y: 313, distance: 94.6
click at [740, 313] on div "zkV Eth Rain account ( 0xab65...AA4eb5 )" at bounding box center [706, 316] width 170 height 14
click at [733, 317] on div "zkV Eth Rain account ( 0xab65...AA4eb5 )" at bounding box center [706, 316] width 170 height 14
drag, startPoint x: 720, startPoint y: 317, endPoint x: 789, endPoint y: 315, distance: 68.8
click at [789, 315] on div "zkV Eth Rain account ( 0xab65...AA4eb5 )" at bounding box center [706, 316] width 170 height 14
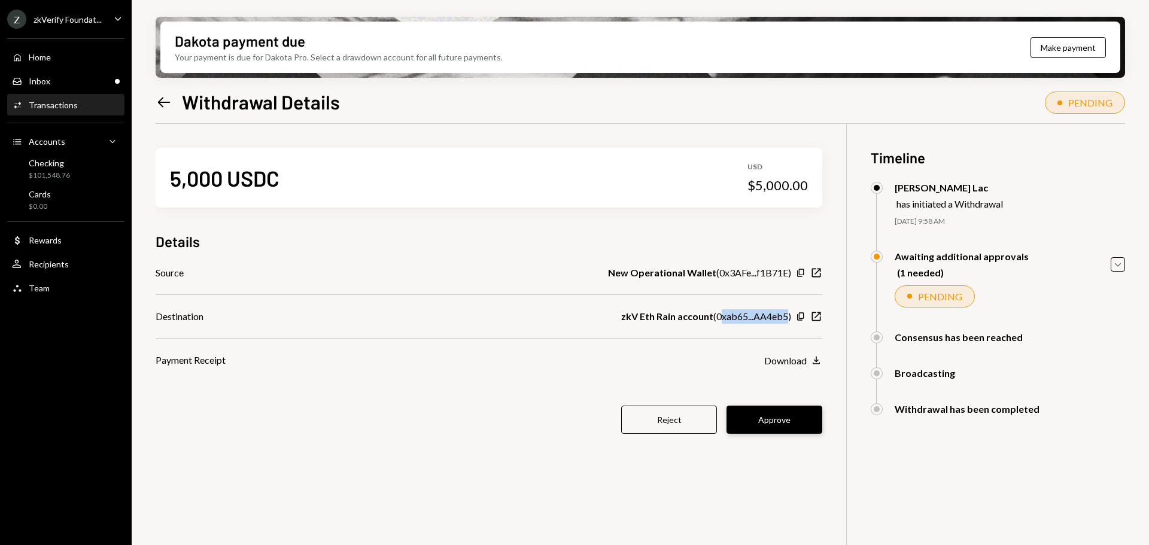
click at [778, 425] on button "Approve" at bounding box center [774, 420] width 96 height 28
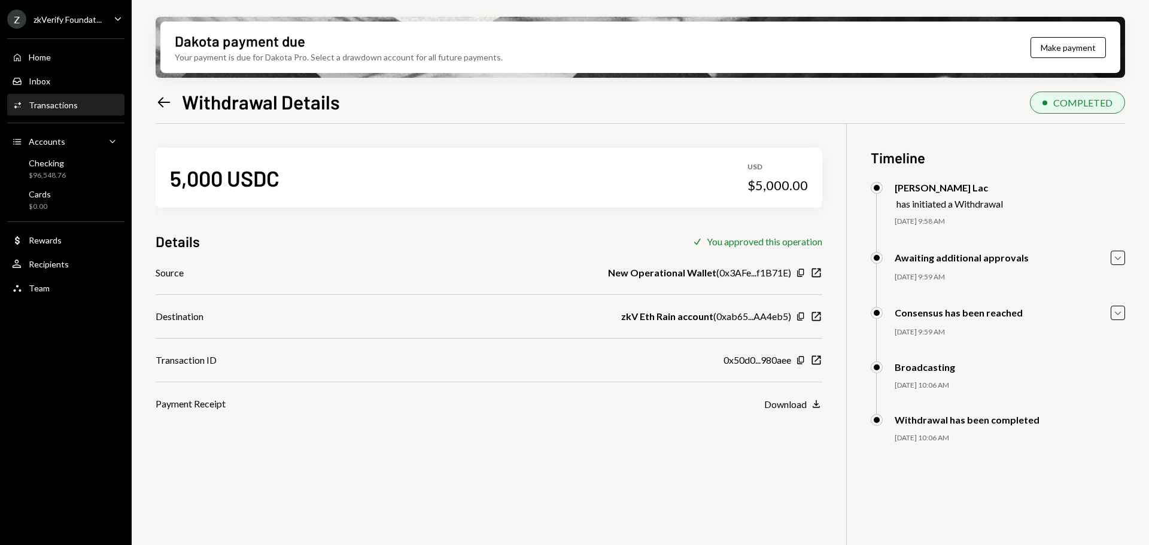
click at [84, 17] on div "zkVerify Foundat..." at bounding box center [68, 19] width 68 height 10
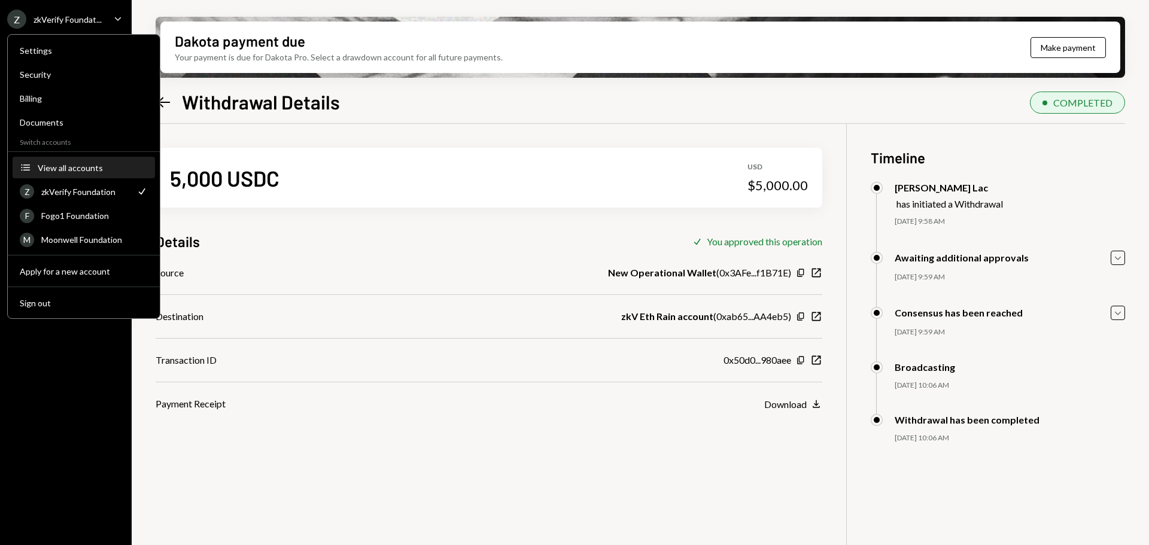
click at [68, 175] on button "Accounts View all accounts" at bounding box center [84, 168] width 142 height 22
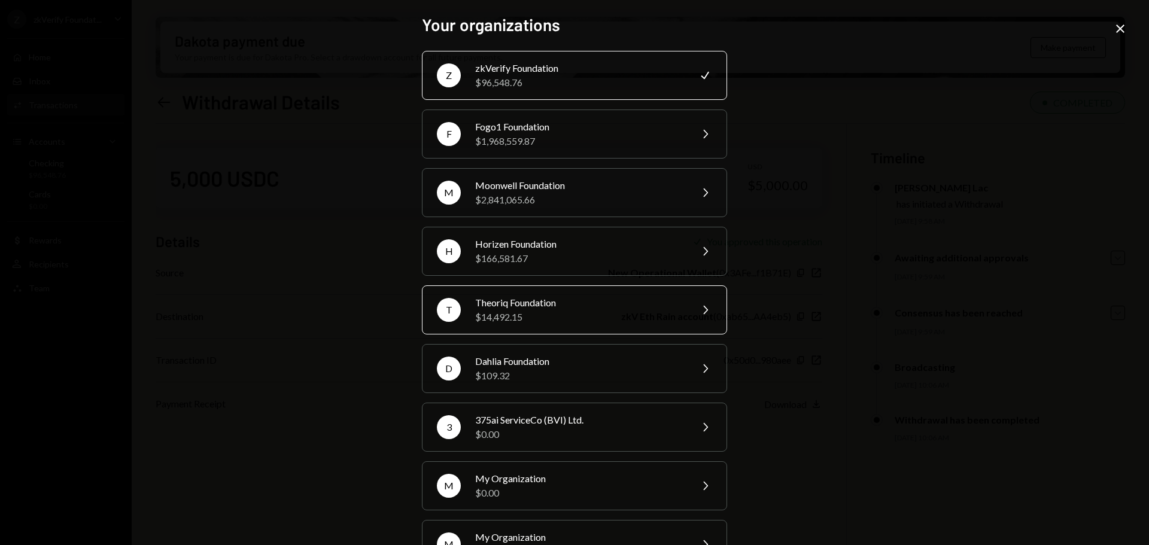
click at [506, 314] on div "$14,492.15" at bounding box center [579, 317] width 208 height 14
